Goal: Complete application form

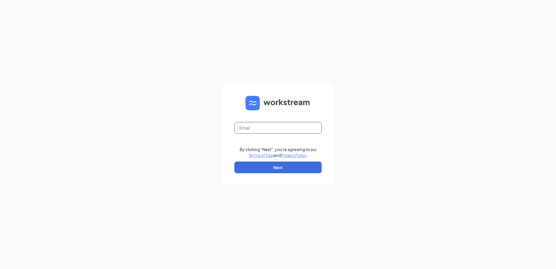
click at [259, 130] on input "text" at bounding box center [277, 128] width 87 height 12
click at [299, 171] on button "Next" at bounding box center [277, 167] width 87 height 12
click at [289, 165] on form "Email field is required By clicking "Next", you're agreeing to our Terms of Use…" at bounding box center [278, 134] width 111 height 101
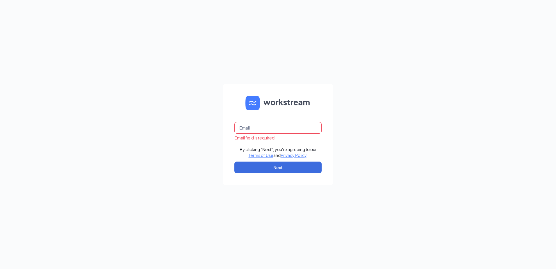
click at [287, 127] on input "text" at bounding box center [277, 128] width 87 height 12
click at [263, 123] on input "text" at bounding box center [277, 128] width 87 height 12
click at [264, 123] on input "text" at bounding box center [277, 128] width 87 height 12
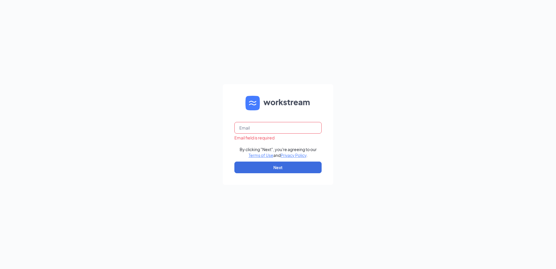
click at [280, 125] on input "text" at bounding box center [277, 128] width 87 height 12
click at [271, 127] on input "text" at bounding box center [277, 128] width 87 height 12
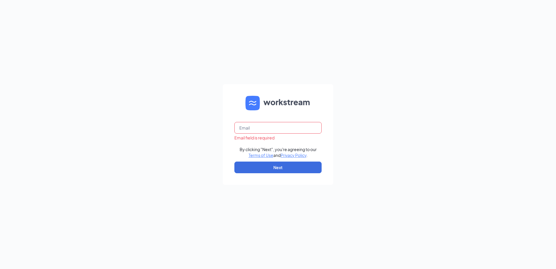
click at [271, 127] on input "text" at bounding box center [277, 128] width 87 height 12
click at [289, 127] on input "text" at bounding box center [277, 128] width 87 height 12
